Goal: Task Accomplishment & Management: Use online tool/utility

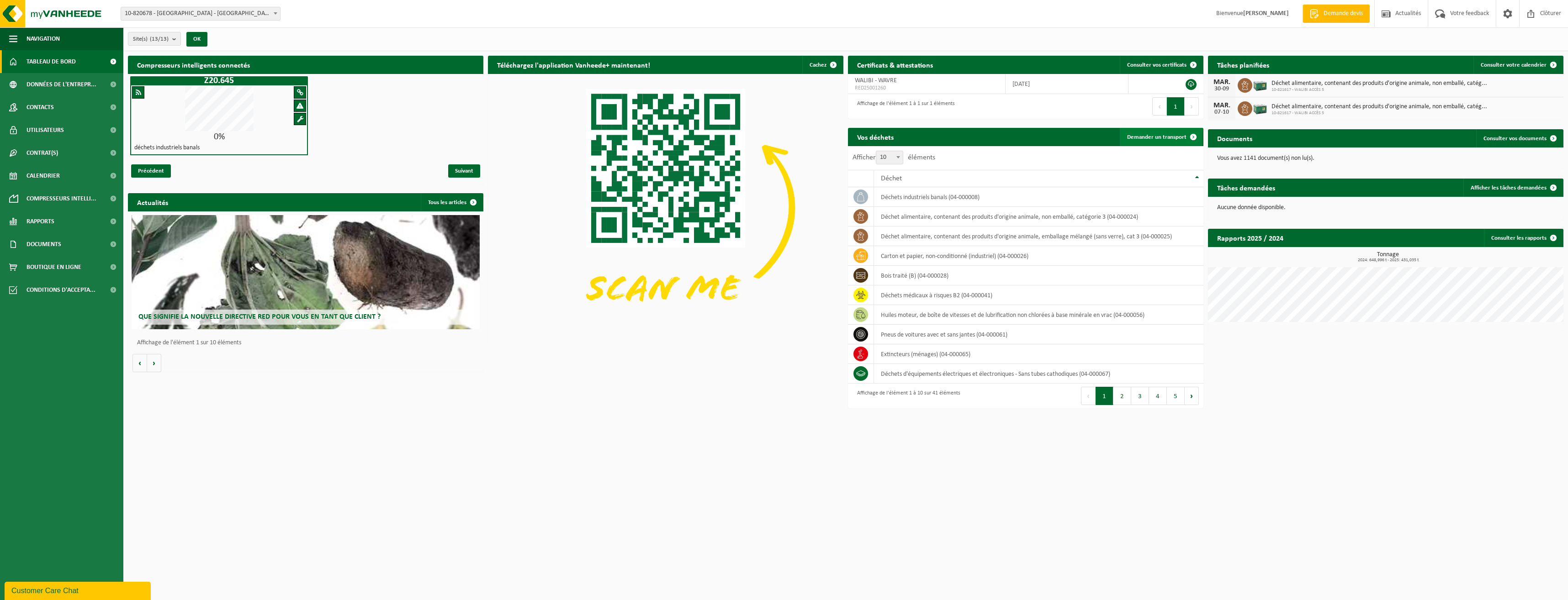
click at [1147, 140] on link "Demander un transport" at bounding box center [1161, 137] width 83 height 18
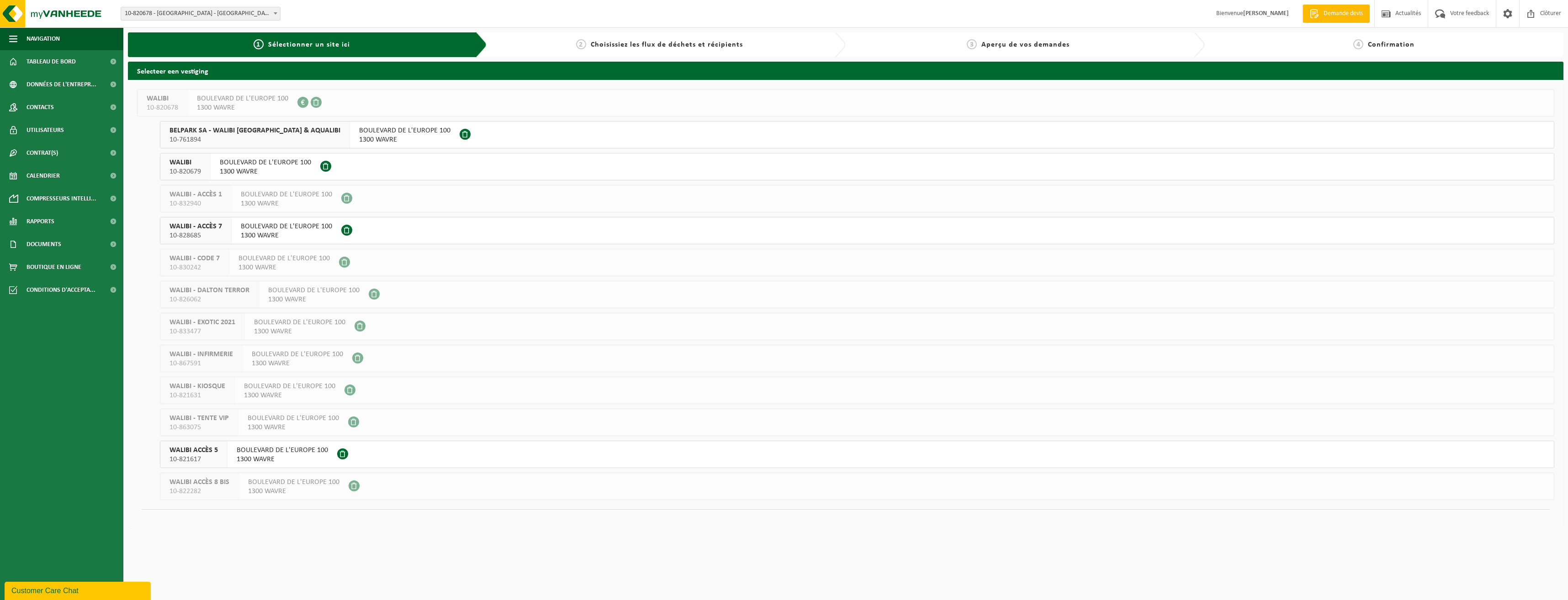
click at [239, 450] on span "BOULEVARD DE L'EUROPE 100" at bounding box center [282, 450] width 91 height 9
click at [215, 455] on span "10-821617" at bounding box center [194, 459] width 49 height 9
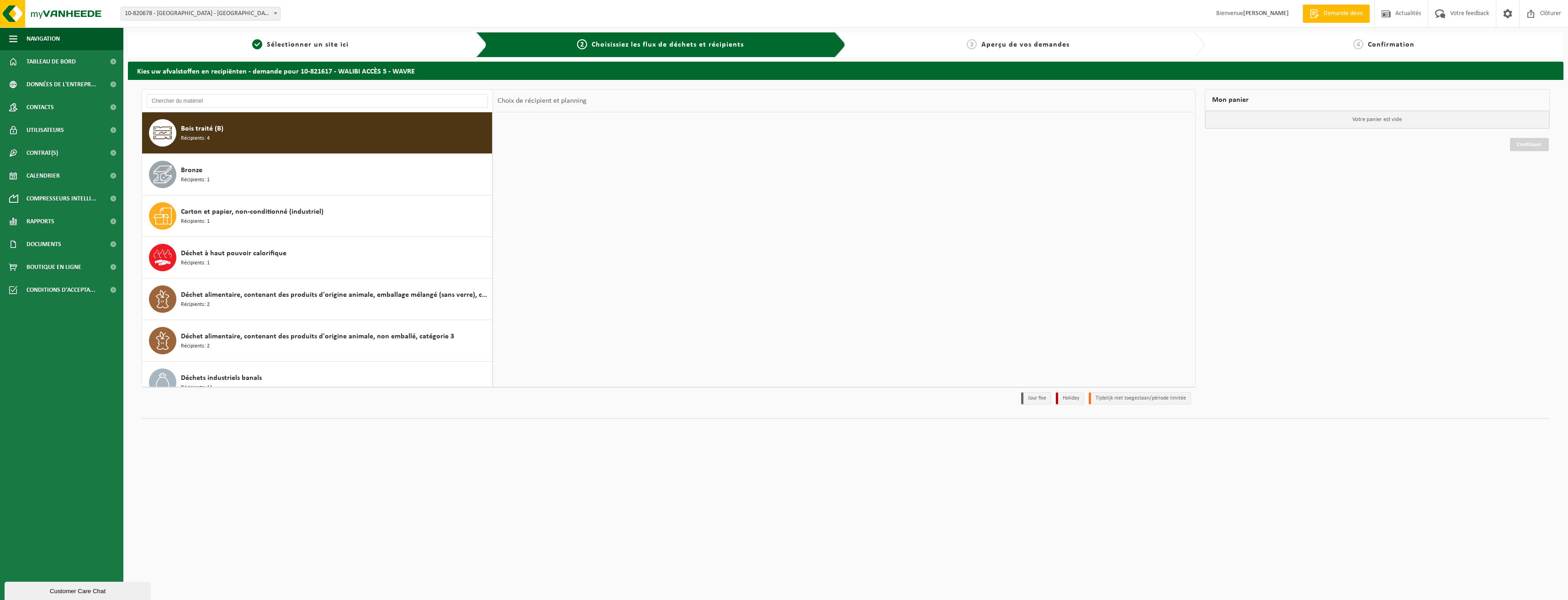
click at [272, 134] on div "Bois traité (B) Récipients: 4" at bounding box center [335, 133] width 309 height 27
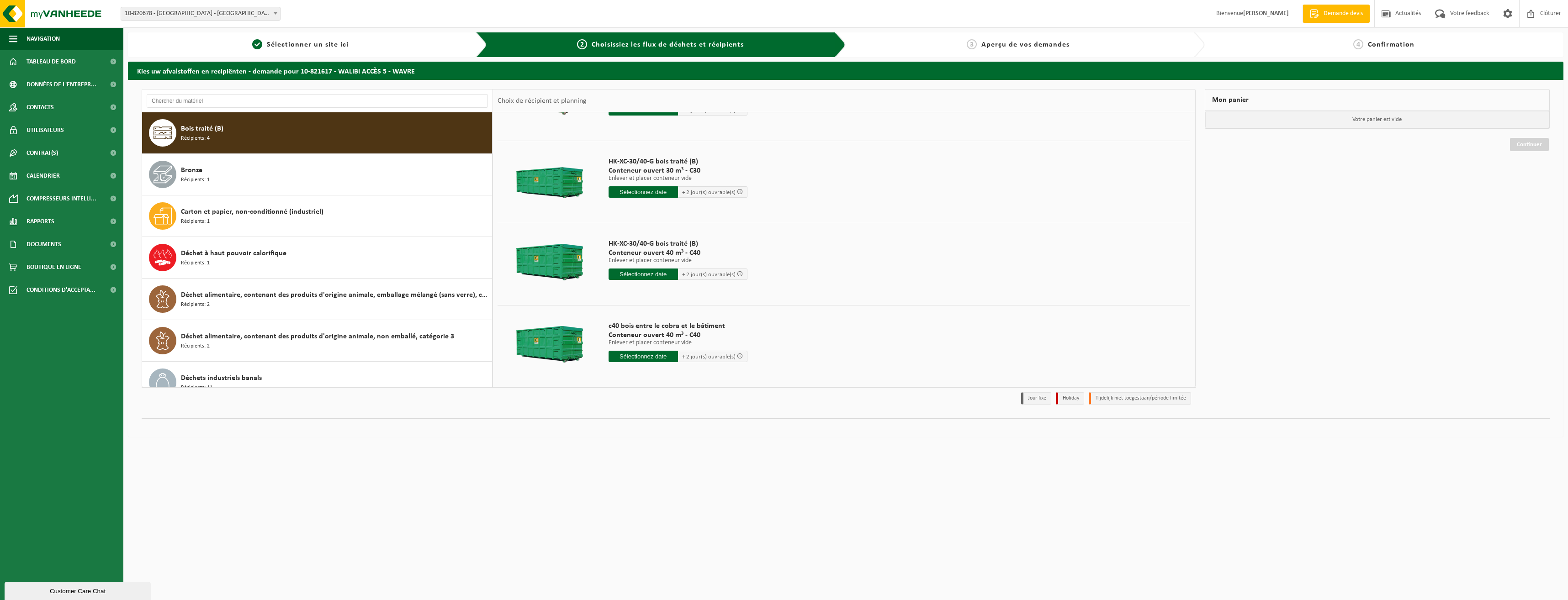
scroll to position [63, 0]
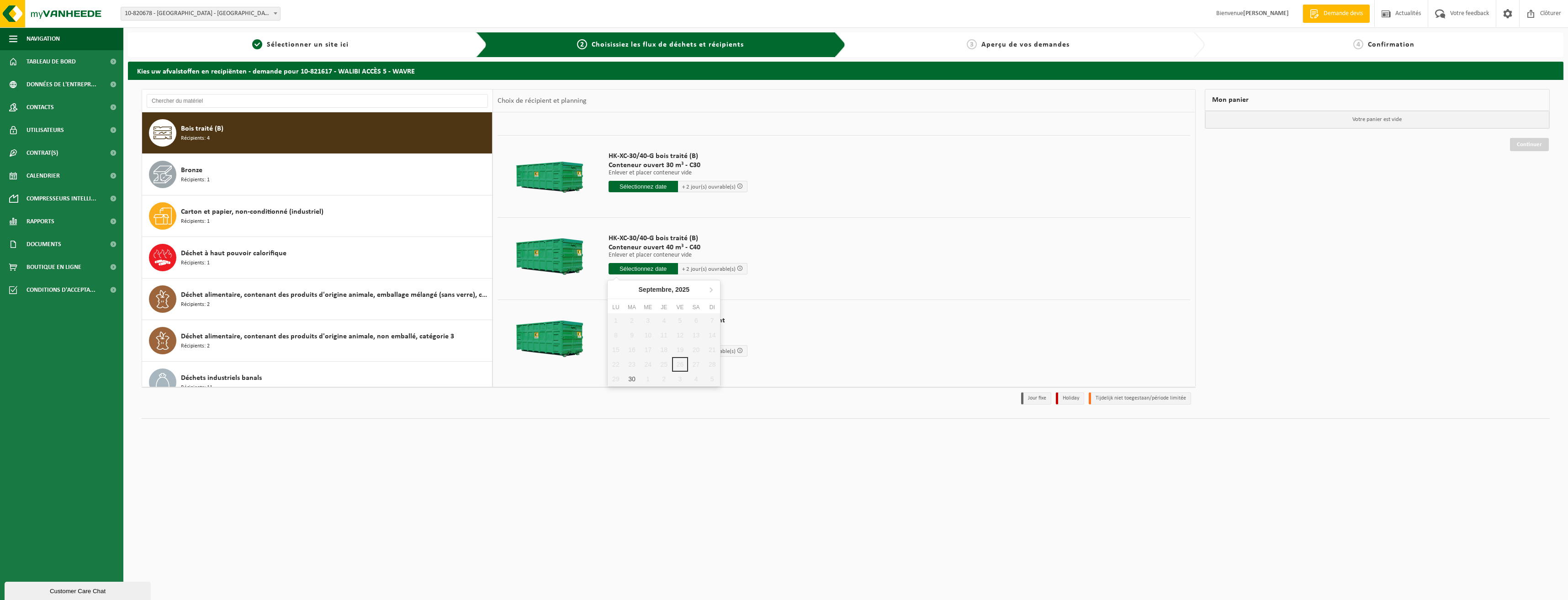
click at [664, 266] on input "text" at bounding box center [643, 268] width 69 height 12
click at [634, 376] on div "30" at bounding box center [632, 379] width 16 height 15
type input "à partir de 2025-09-30"
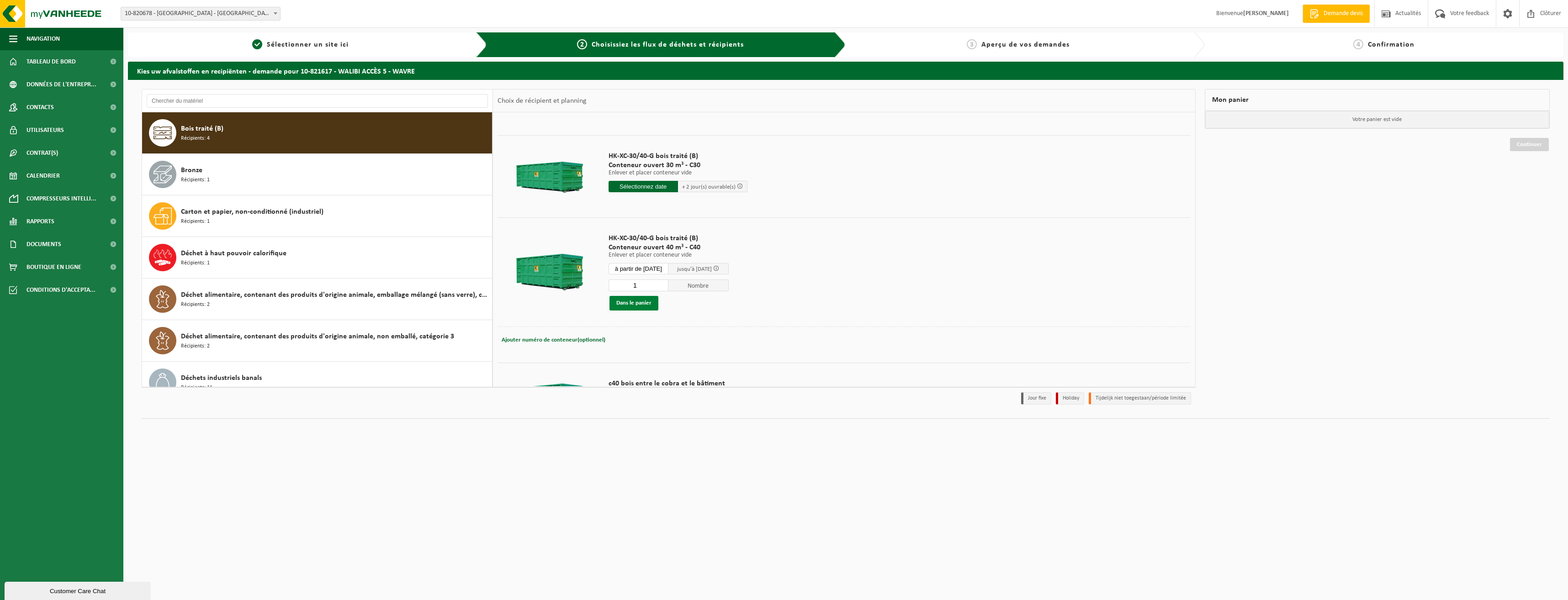
click at [644, 308] on button "Dans le panier" at bounding box center [634, 303] width 49 height 15
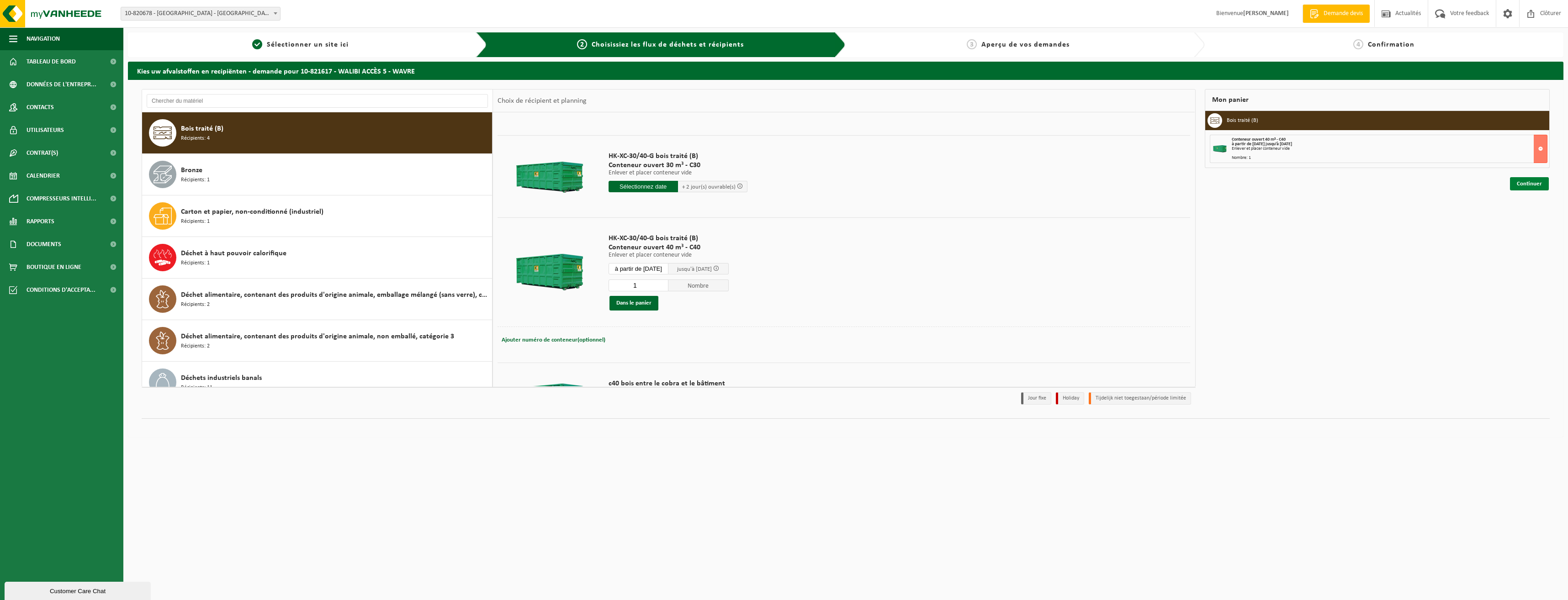
click at [1536, 184] on link "Continuer" at bounding box center [1530, 184] width 39 height 13
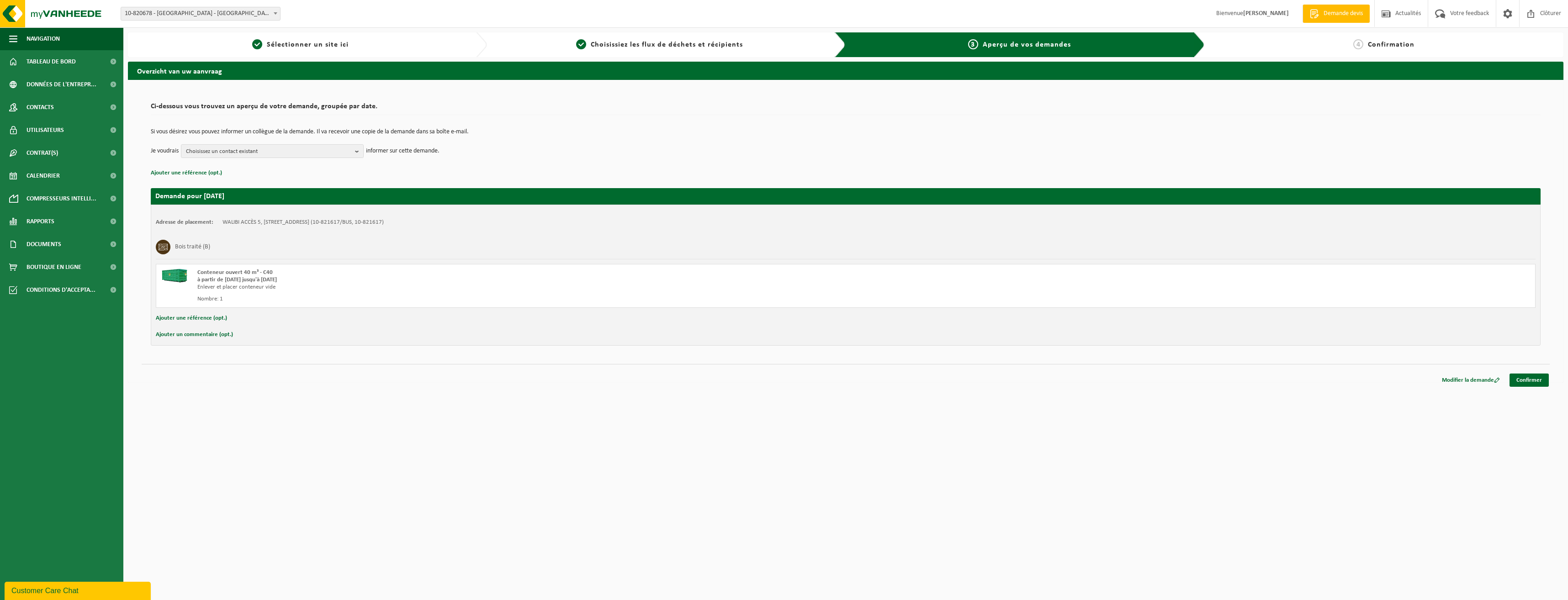
drag, startPoint x: 701, startPoint y: 475, endPoint x: 1386, endPoint y: 341, distance: 698.0
click at [702, 475] on html "Site: 10-820678 - [GEOGRAPHIC_DATA] - [GEOGRAPHIC_DATA] 10-761894 - [GEOGRAPHIC…" at bounding box center [784, 300] width 1568 height 600
click at [1535, 378] on link "Confirmer" at bounding box center [1529, 380] width 40 height 13
